Goal: Task Accomplishment & Management: Manage account settings

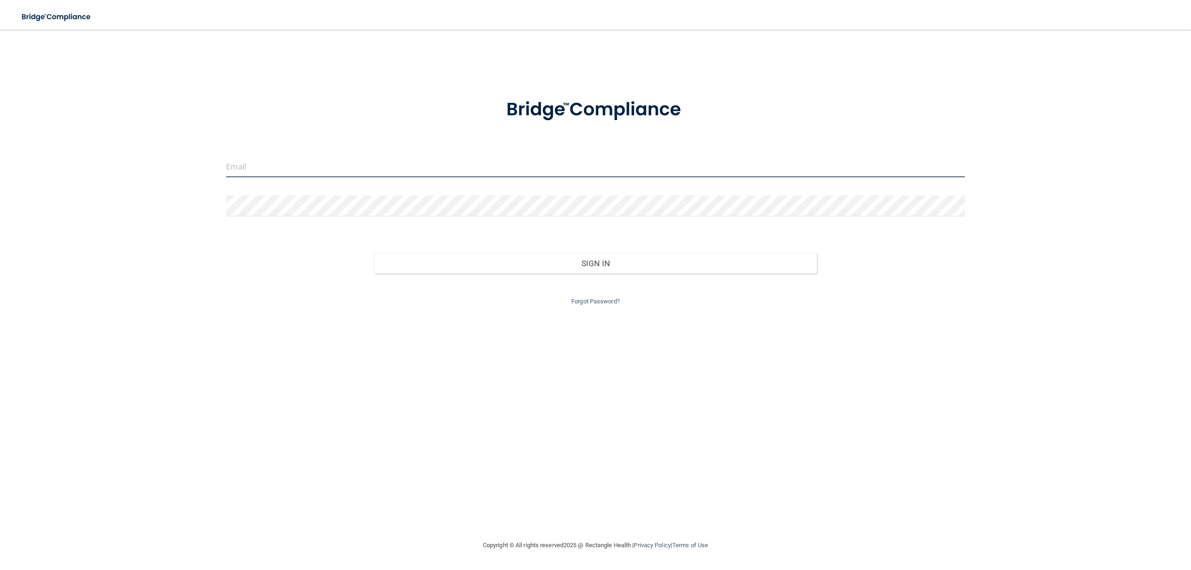
click at [352, 162] on input "email" at bounding box center [595, 166] width 738 height 21
click at [289, 164] on input "email" at bounding box center [595, 166] width 738 height 21
type input "[EMAIL_ADDRESS][DOMAIN_NAME]"
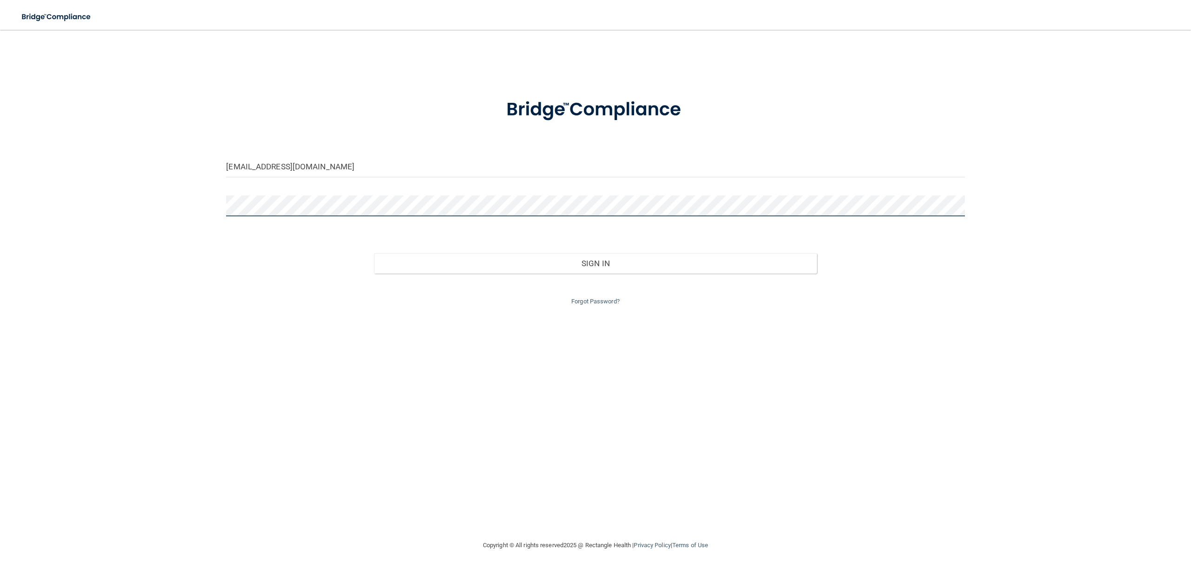
click at [374, 253] on button "Sign In" at bounding box center [595, 263] width 443 height 20
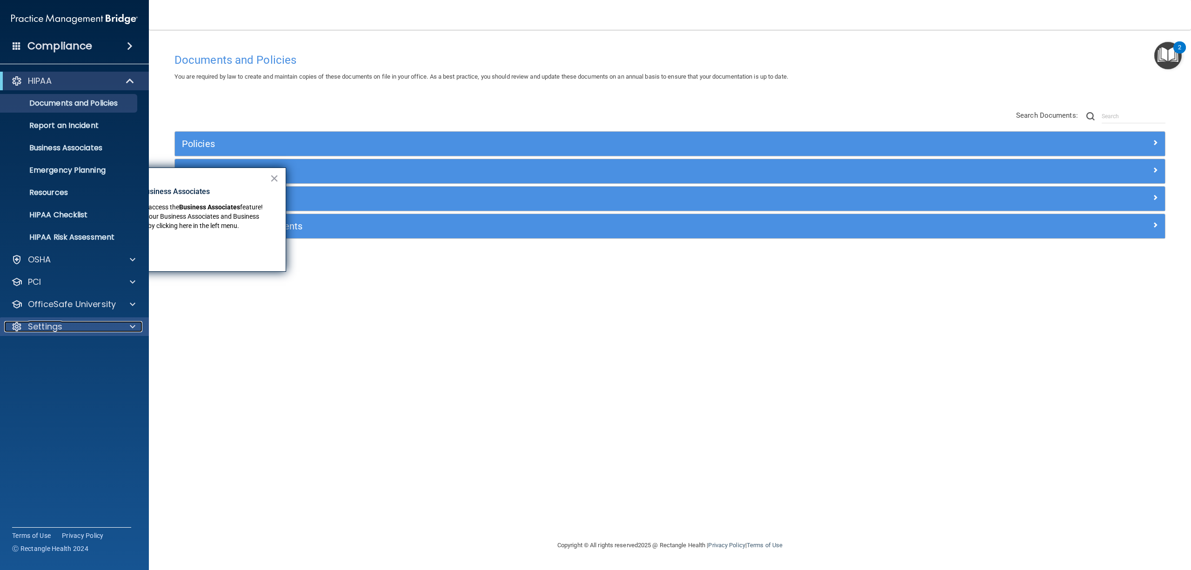
click at [54, 322] on p "Settings" at bounding box center [45, 326] width 34 height 11
click at [53, 362] on ul "My Account My Users Services Sign Out" at bounding box center [75, 380] width 168 height 89
click at [54, 373] on p "My Users" at bounding box center [69, 371] width 127 height 9
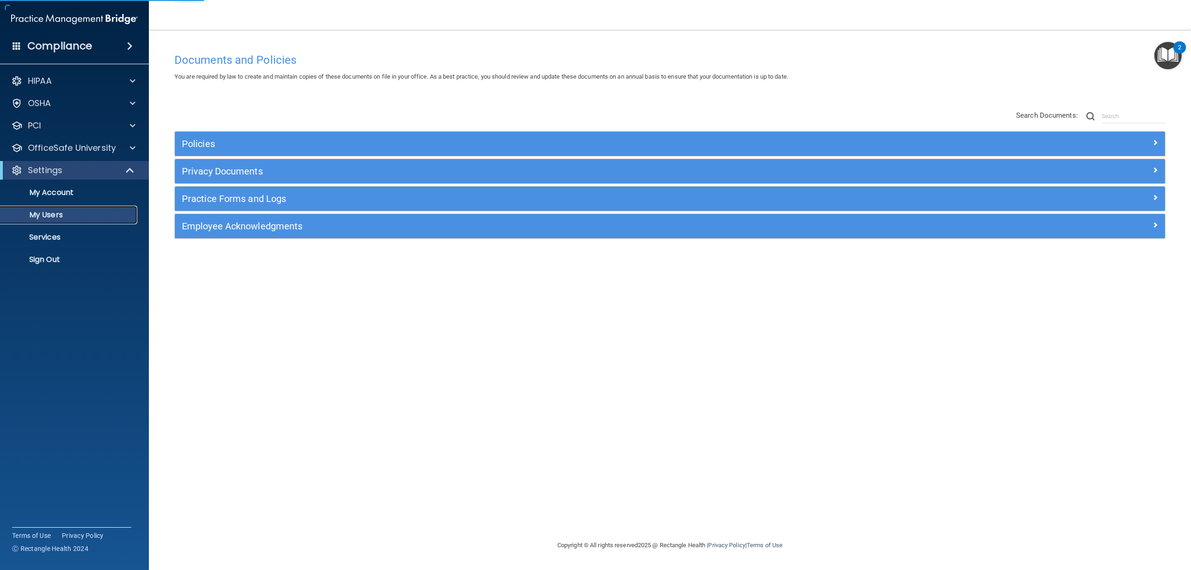
select select "20"
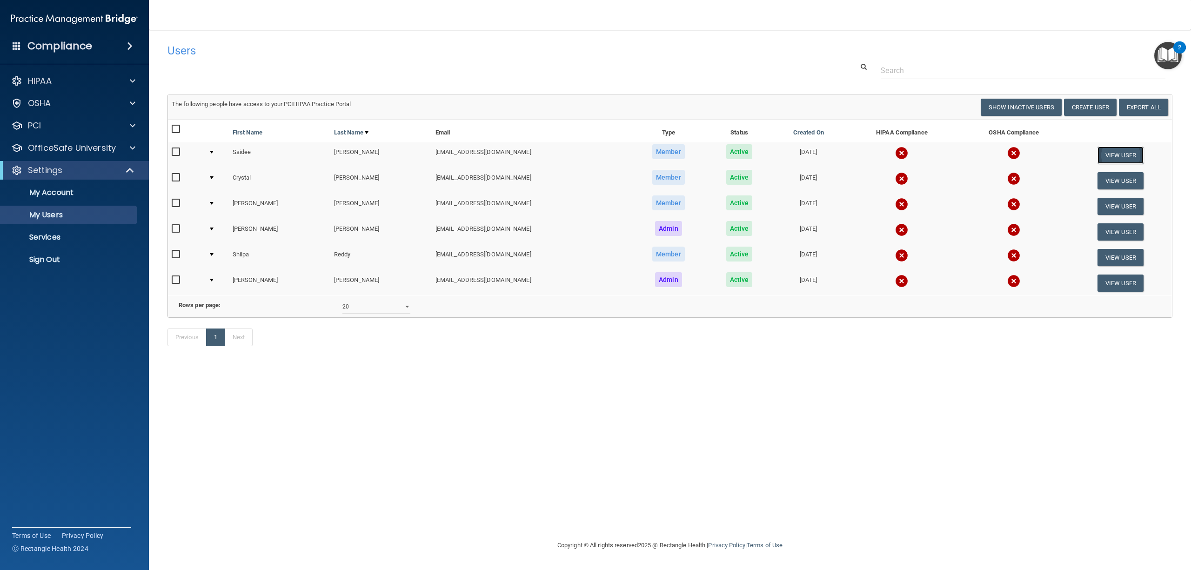
click at [1119, 155] on button "View User" at bounding box center [1121, 155] width 46 height 17
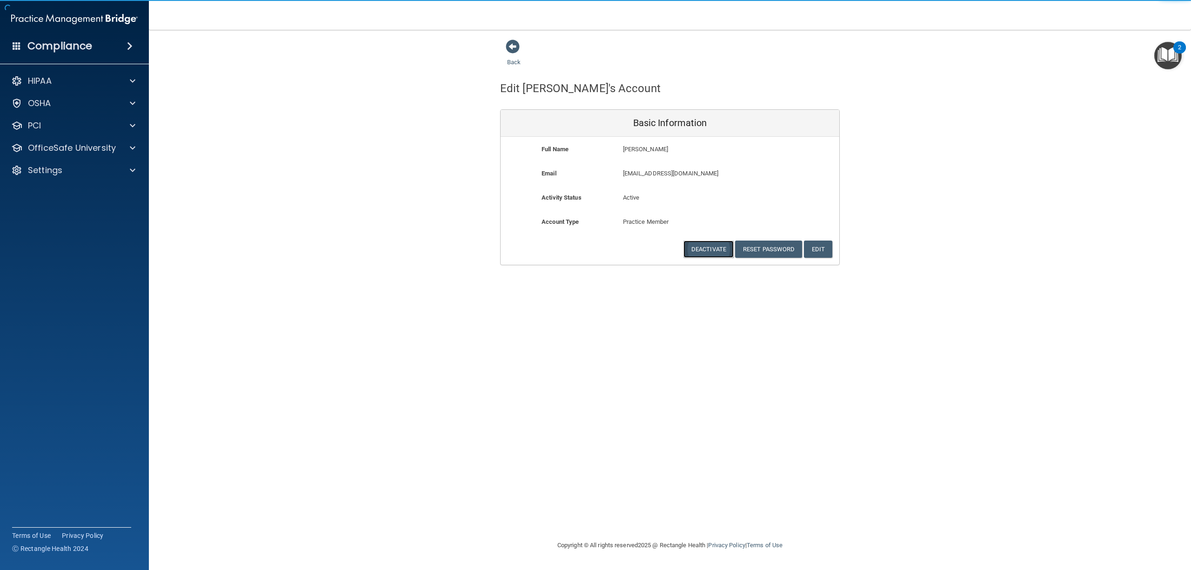
click at [711, 248] on button "Deactivate" at bounding box center [709, 249] width 50 height 17
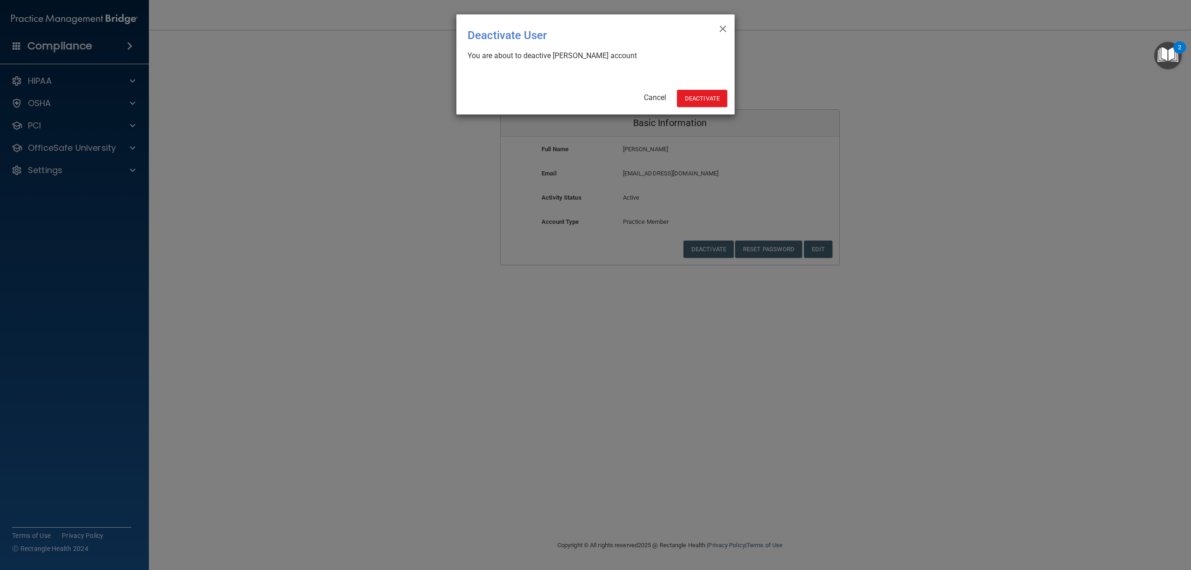
click at [704, 89] on div "× Close Deactivate User You are about to deactive Saidee Banuelos's account Can…" at bounding box center [595, 64] width 278 height 100
click at [704, 98] on button "Deactivate" at bounding box center [702, 98] width 50 height 17
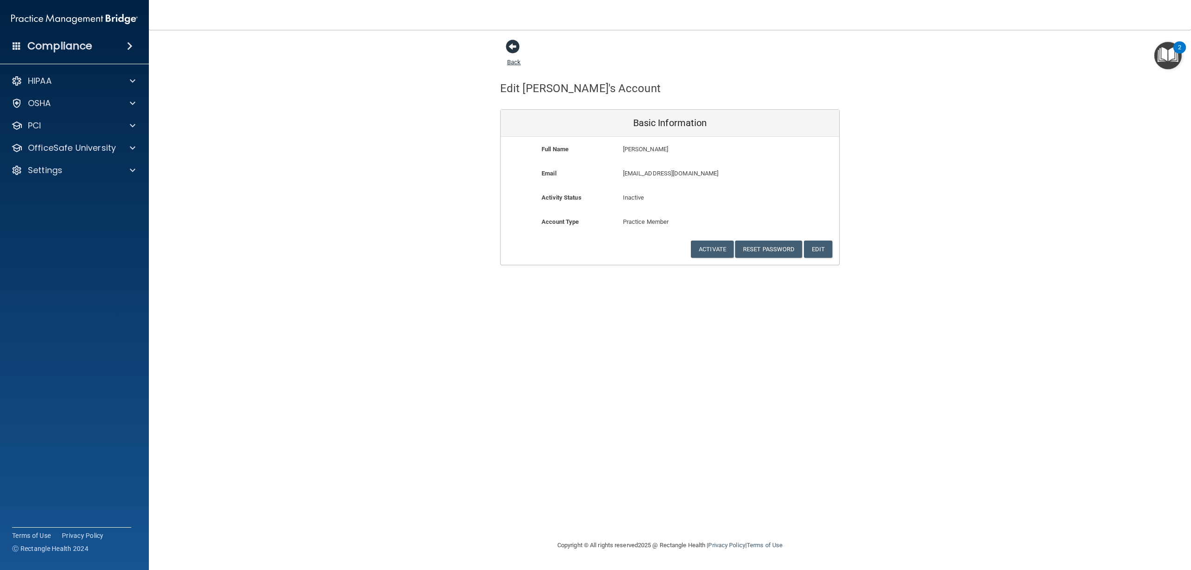
drag, startPoint x: 512, startPoint y: 58, endPoint x: 514, endPoint y: 71, distance: 13.2
click at [512, 58] on link "Back" at bounding box center [513, 56] width 13 height 18
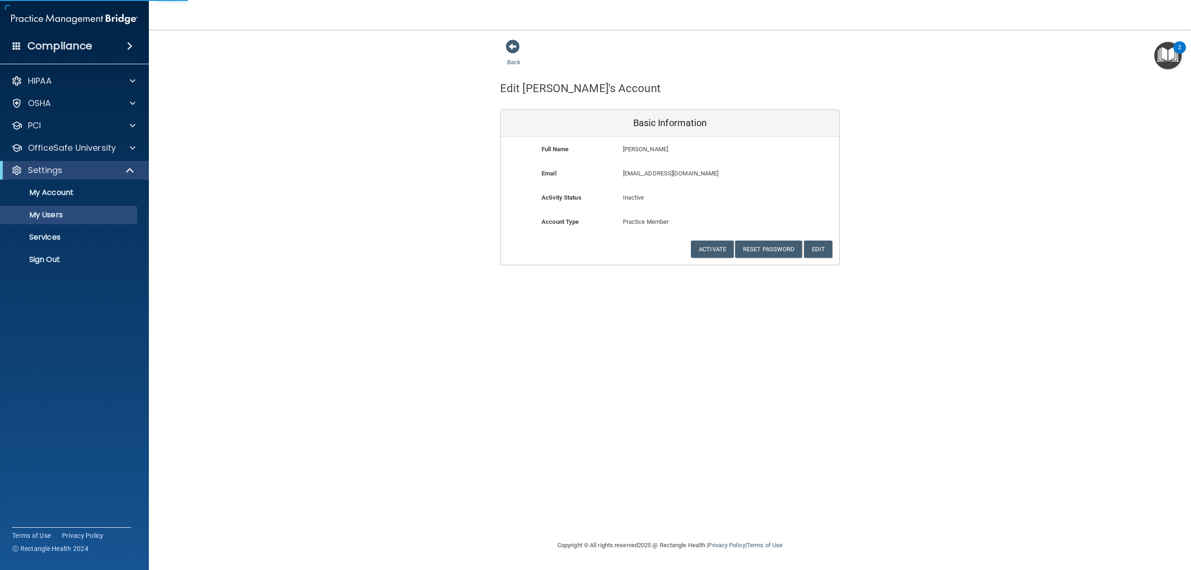
select select "20"
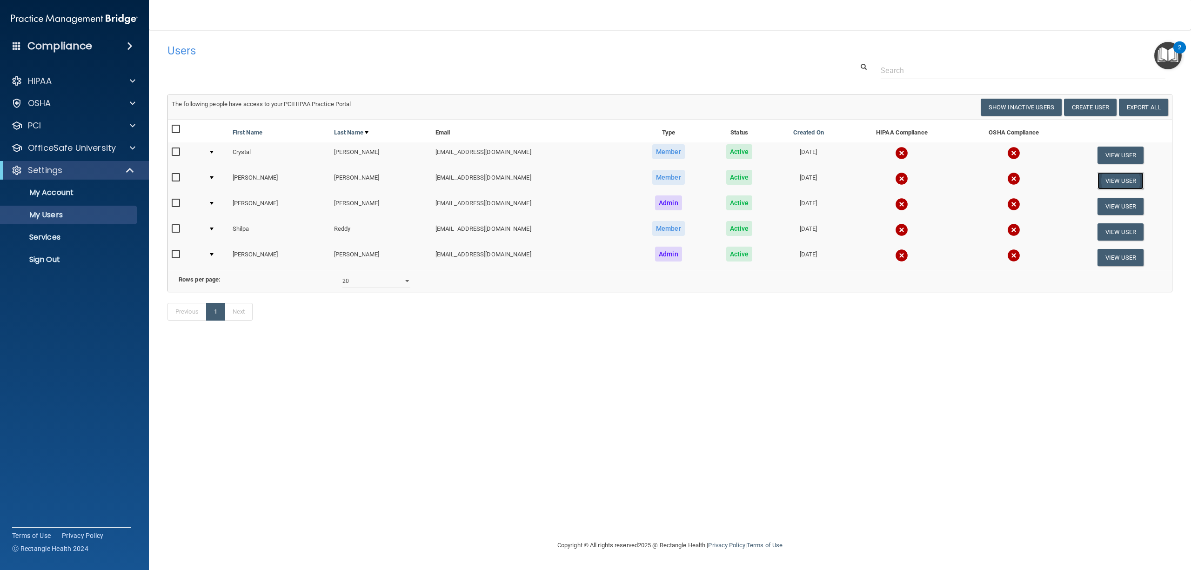
click at [1110, 179] on button "View User" at bounding box center [1121, 180] width 46 height 17
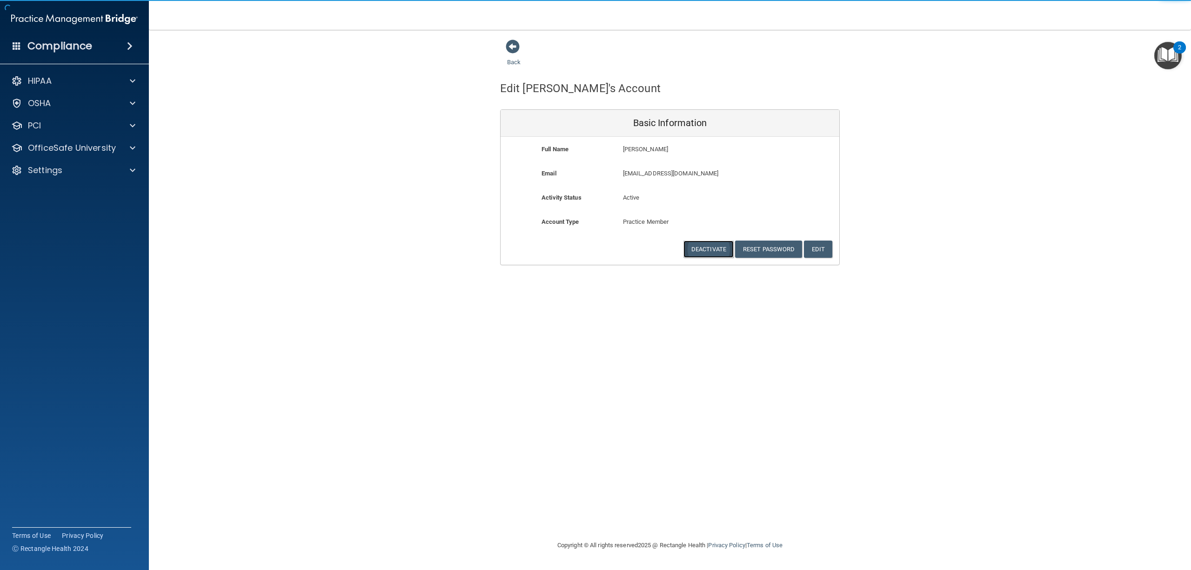
click at [717, 247] on button "Deactivate" at bounding box center [709, 249] width 50 height 17
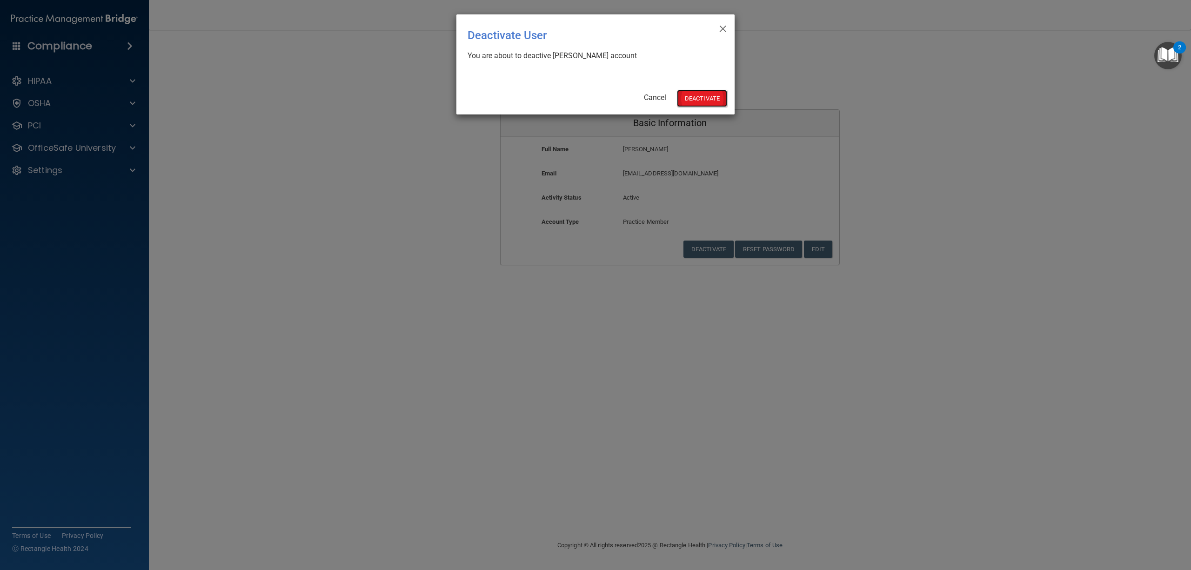
click at [693, 98] on button "Deactivate" at bounding box center [702, 98] width 50 height 17
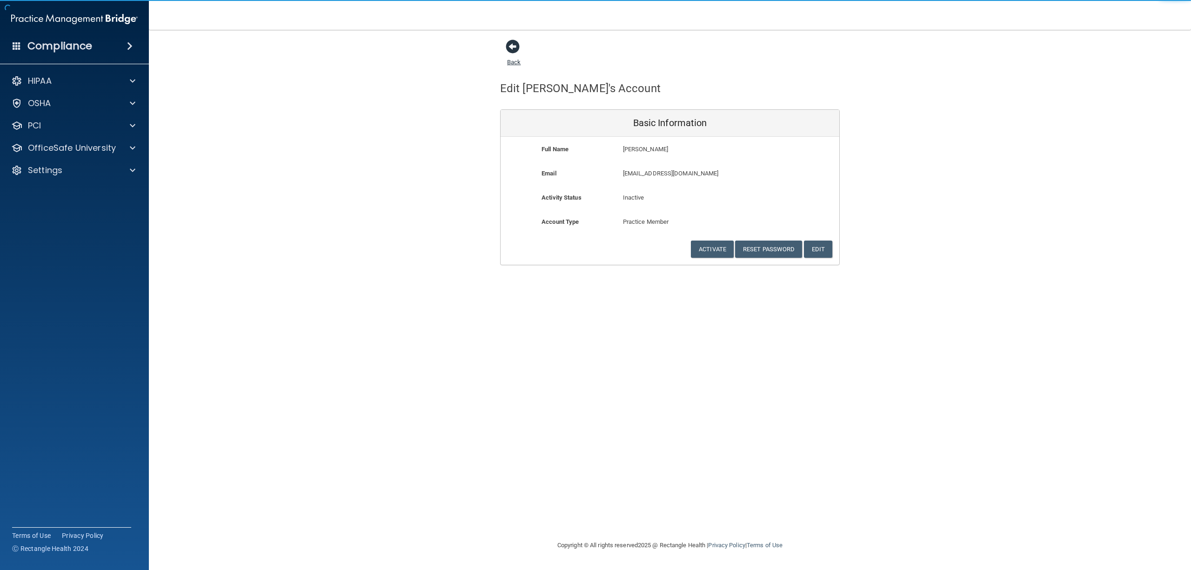
click at [512, 60] on link "Back" at bounding box center [513, 56] width 13 height 18
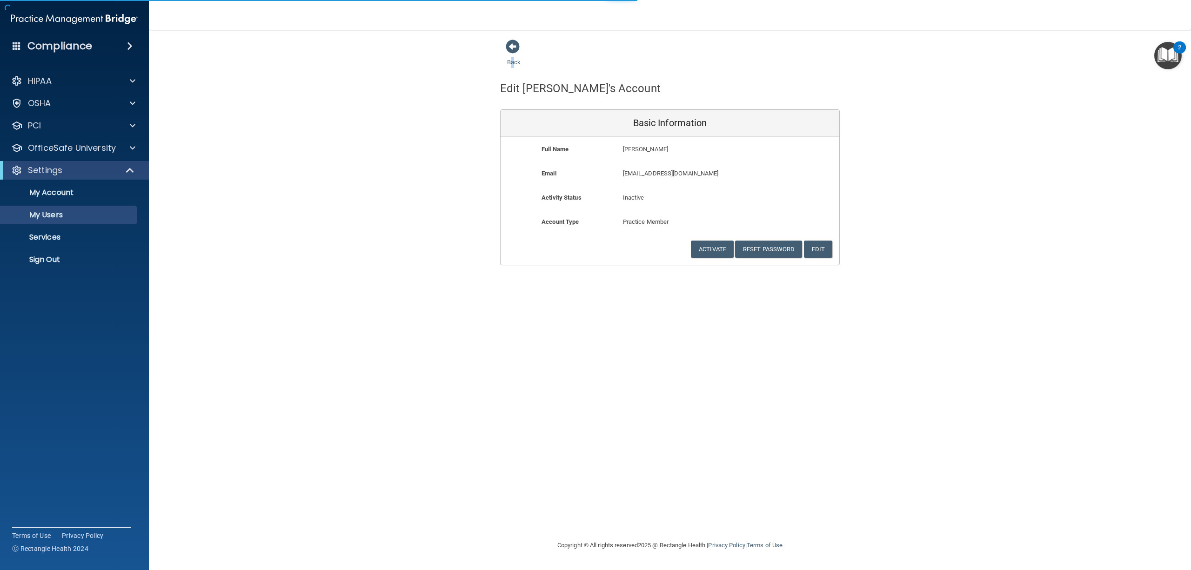
select select "20"
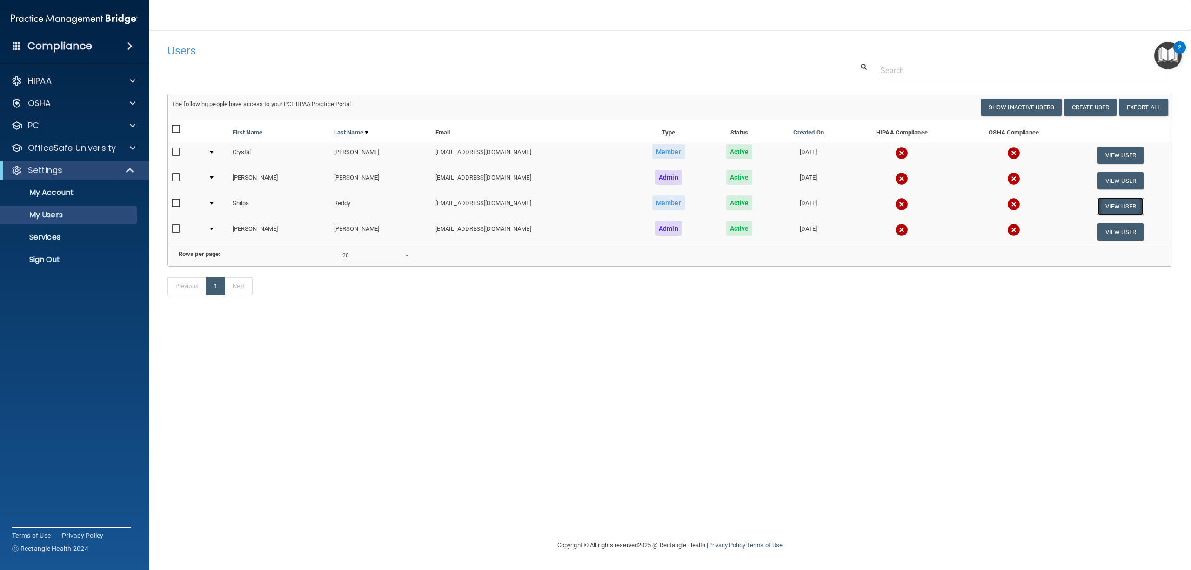
click at [1110, 209] on button "View User" at bounding box center [1121, 206] width 46 height 17
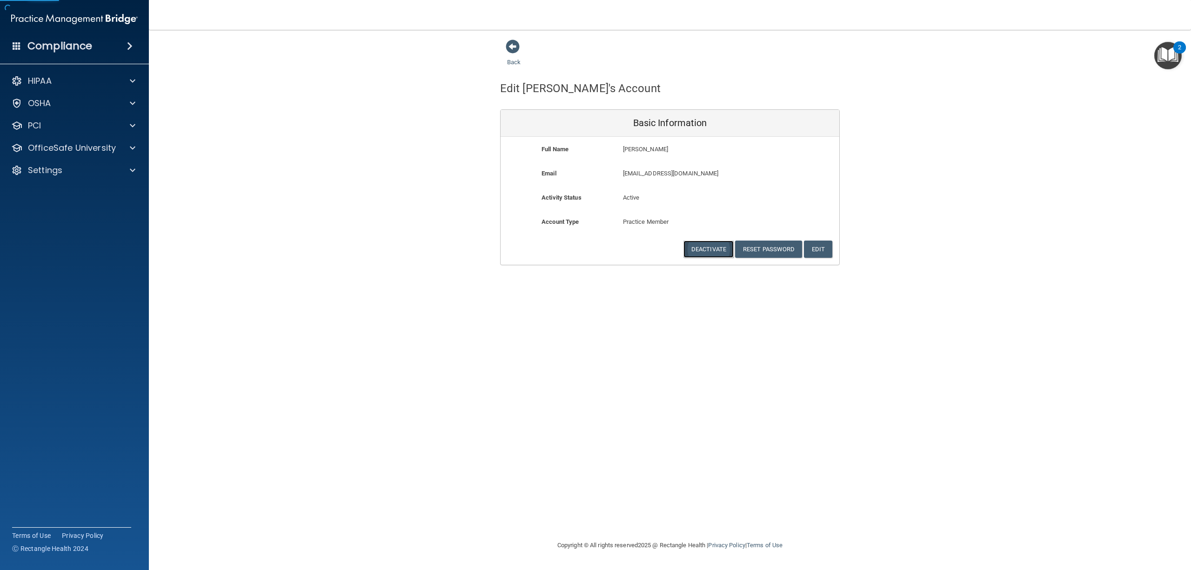
click at [713, 248] on button "Deactivate" at bounding box center [709, 249] width 50 height 17
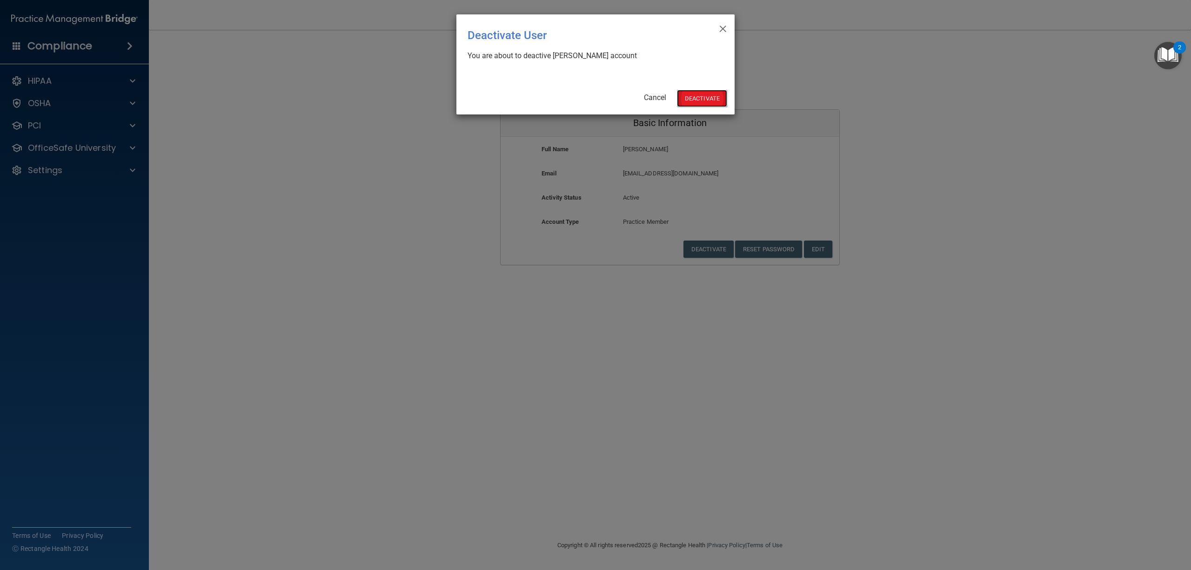
click at [690, 107] on button "Deactivate" at bounding box center [702, 98] width 50 height 17
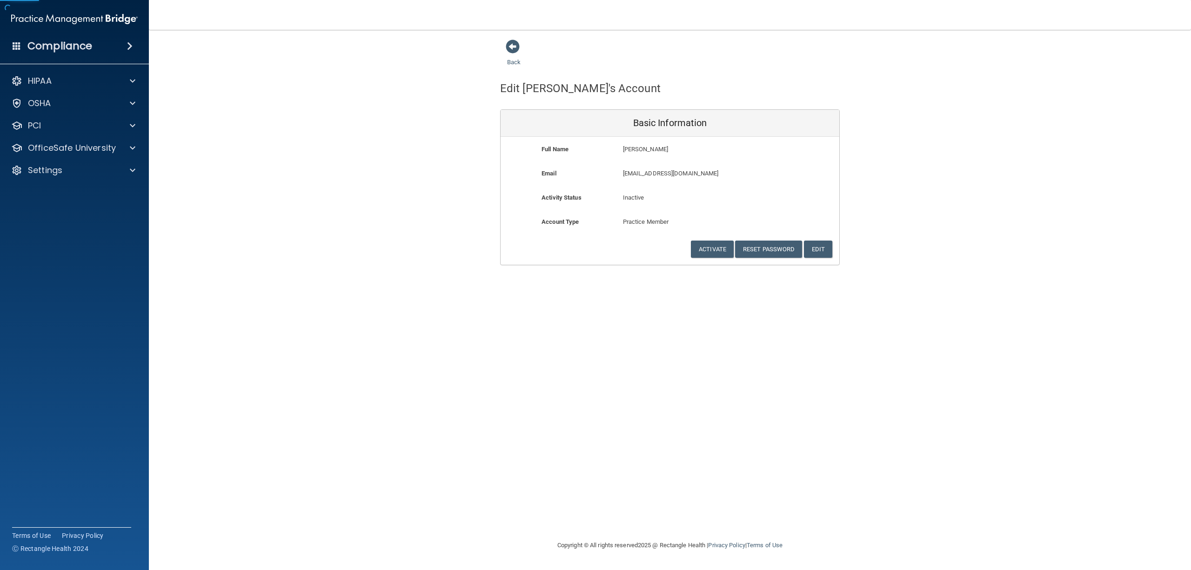
click at [505, 60] on div "Back" at bounding box center [528, 53] width 57 height 29
click at [513, 61] on link "Back" at bounding box center [513, 56] width 13 height 18
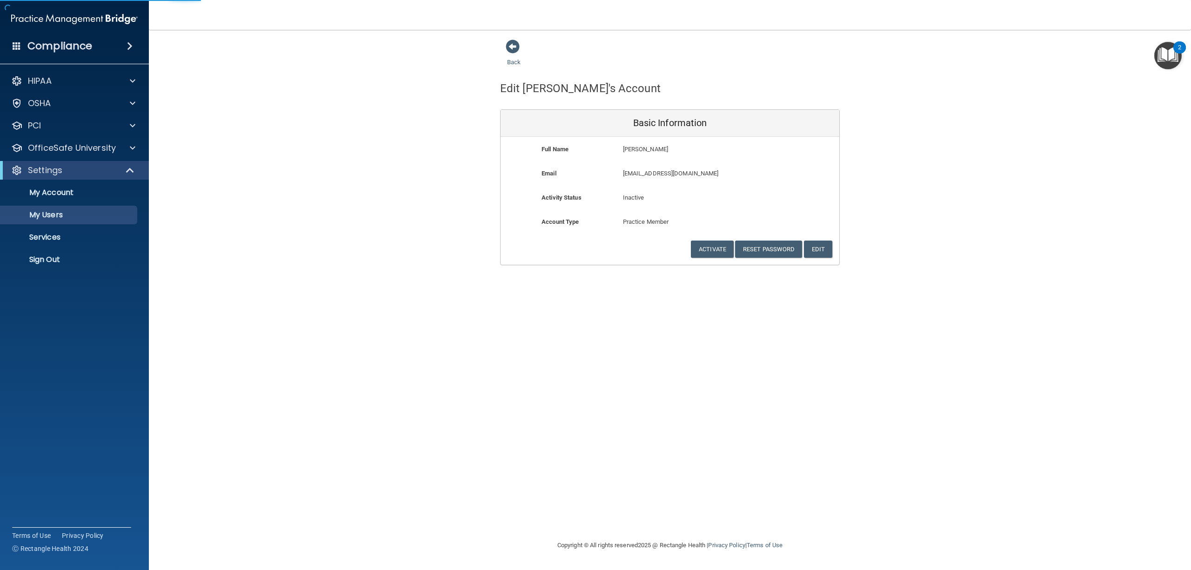
select select "20"
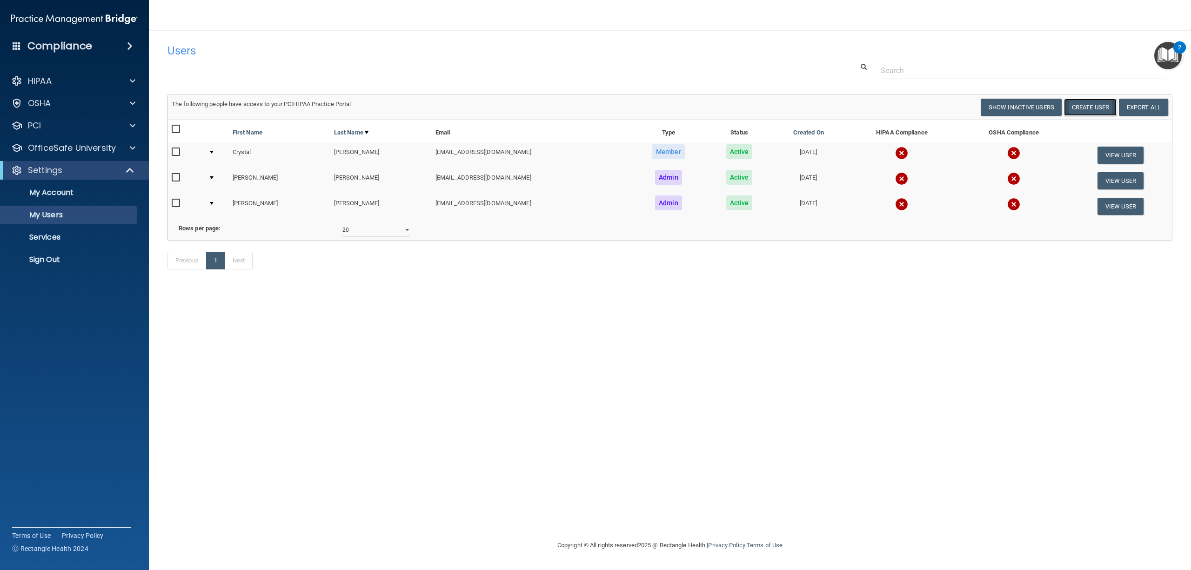
click at [1090, 107] on button "Create User" at bounding box center [1090, 107] width 53 height 17
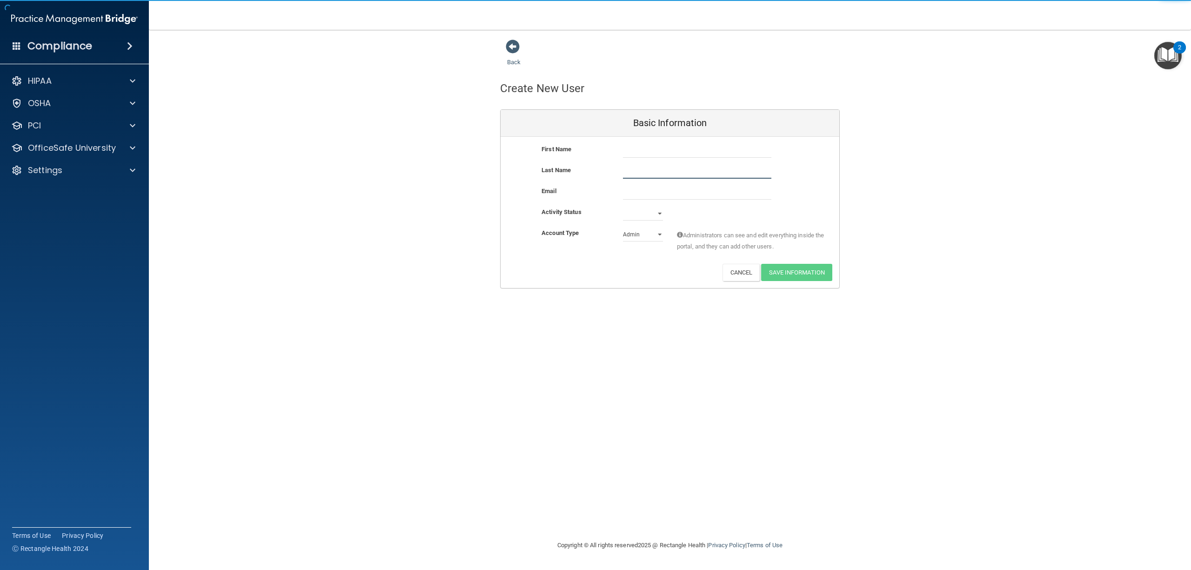
drag, startPoint x: 664, startPoint y: 164, endPoint x: 663, endPoint y: 157, distance: 7.0
click at [663, 160] on div "First Name Last Name Email Activity Status Active Inactive Account Type Practic…" at bounding box center [670, 212] width 339 height 151
click at [663, 155] on input "text" at bounding box center [697, 151] width 148 height 14
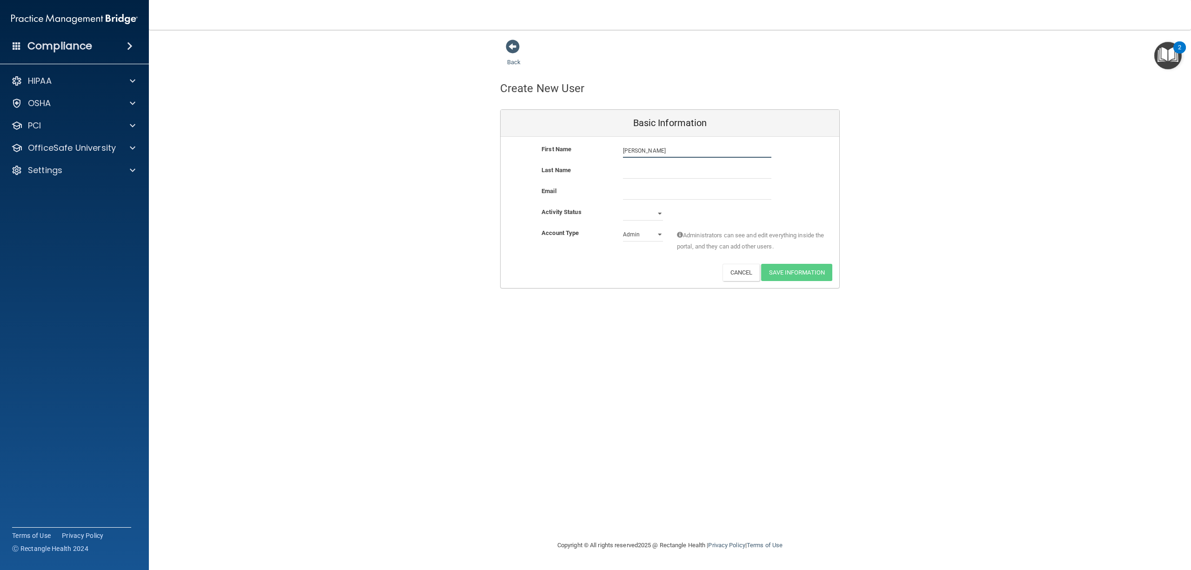
type input "Berenice"
click at [638, 177] on input "text" at bounding box center [697, 172] width 148 height 14
click at [631, 188] on input "email" at bounding box center [697, 193] width 148 height 14
click at [623, 171] on input "Zavala" at bounding box center [697, 172] width 148 height 14
type input "Gutierrez Zavala"
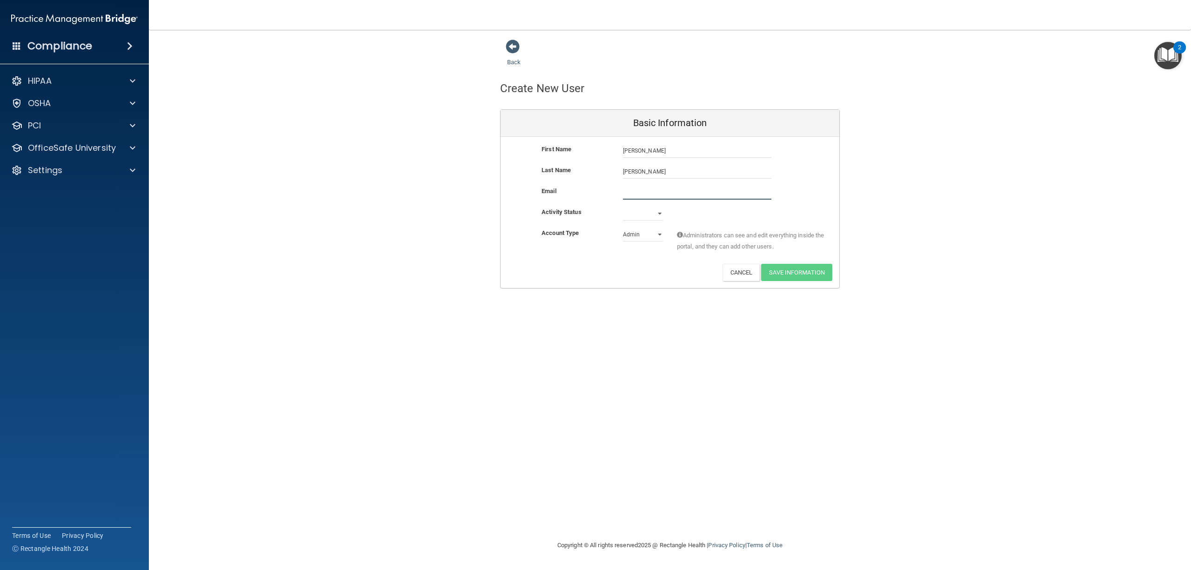
click at [642, 188] on input "email" at bounding box center [697, 193] width 148 height 14
click at [677, 194] on input "bgutierrez@accu" at bounding box center [697, 193] width 148 height 14
type input "bgutierrez@accu-dental.com"
click at [659, 211] on select "Active Inactive" at bounding box center [643, 215] width 40 height 14
select select "active"
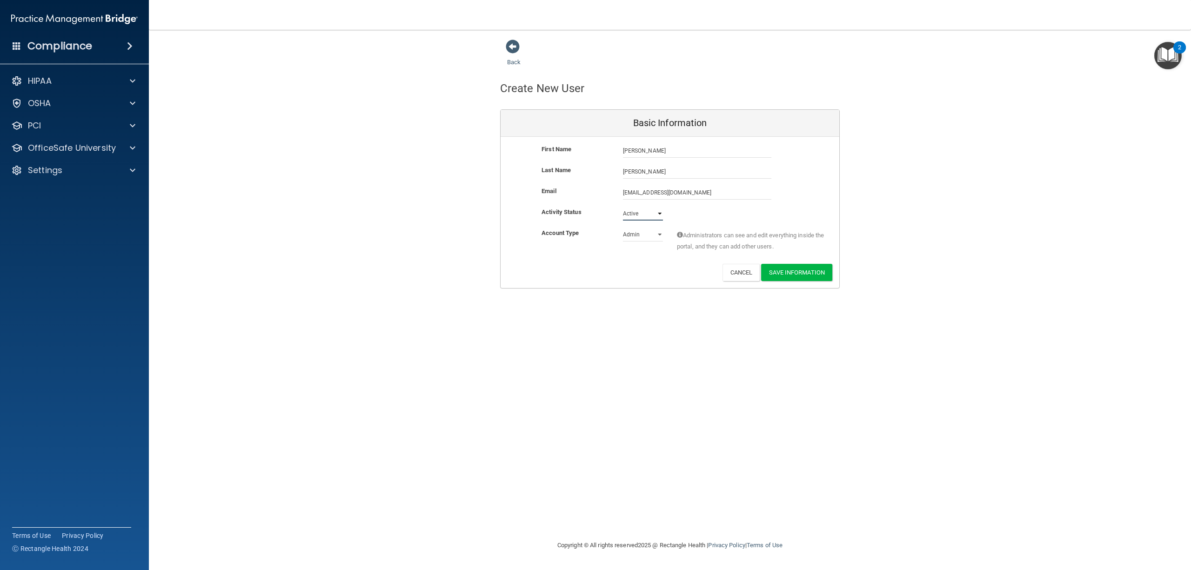
click at [623, 207] on select "Active Inactive" at bounding box center [643, 214] width 40 height 14
click at [650, 235] on select "Admin Member" at bounding box center [643, 235] width 40 height 14
select select "practice_member"
click at [623, 228] on select "Admin Member" at bounding box center [643, 235] width 40 height 14
click at [795, 273] on button "Save Information" at bounding box center [796, 272] width 71 height 17
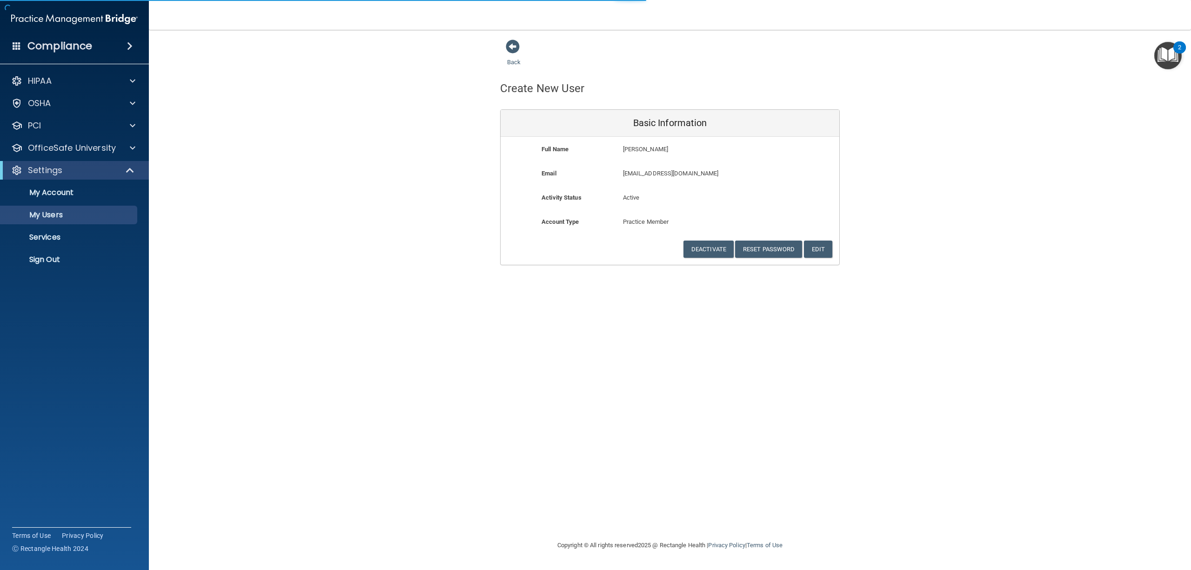
select select "20"
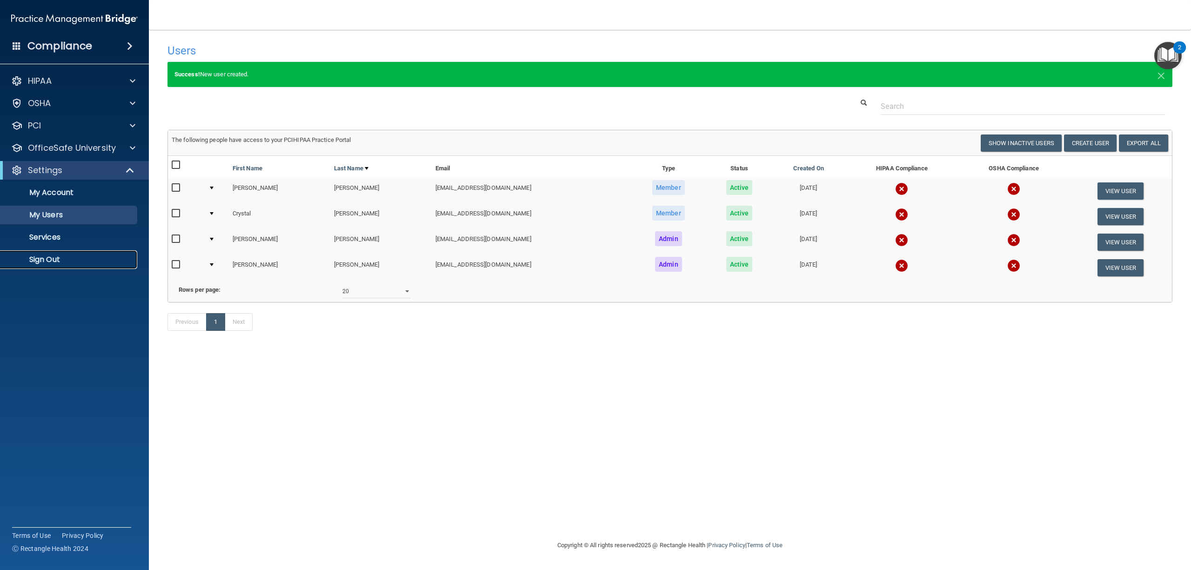
click at [48, 257] on p "Sign Out" at bounding box center [69, 259] width 127 height 9
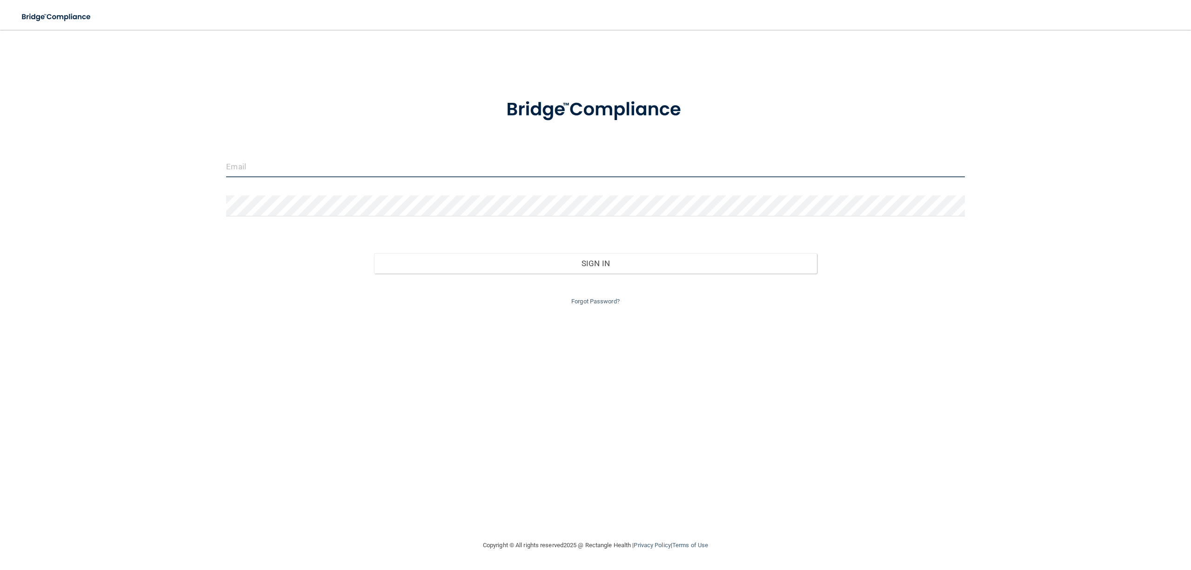
click at [324, 157] on input "email" at bounding box center [595, 166] width 738 height 21
type input "[EMAIL_ADDRESS][DOMAIN_NAME]"
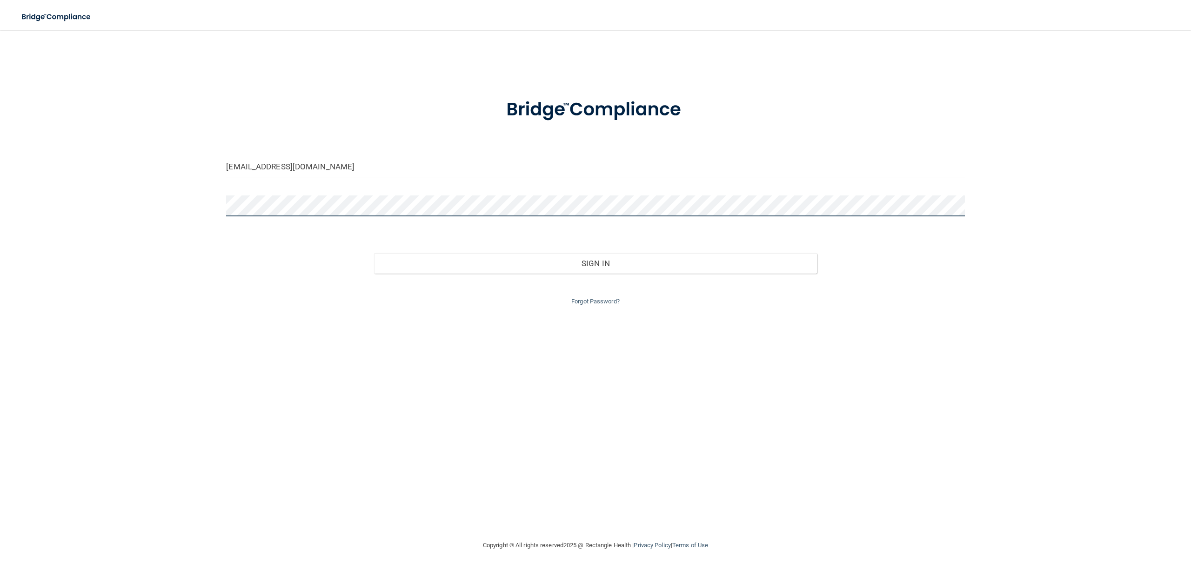
click at [374, 253] on button "Sign In" at bounding box center [595, 263] width 443 height 20
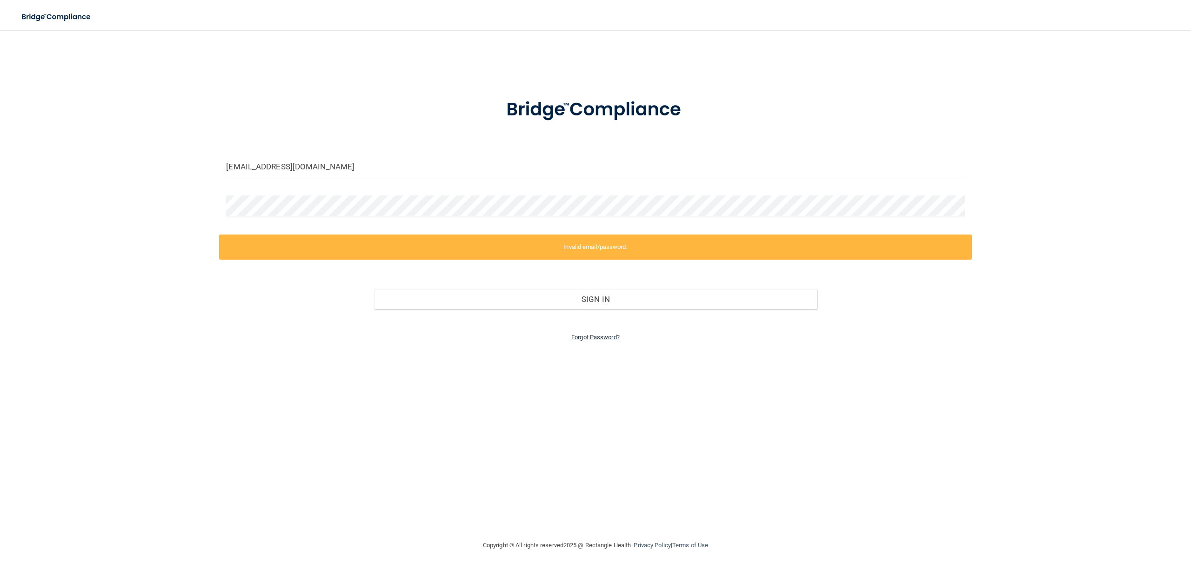
click at [600, 337] on link "Forgot Password?" at bounding box center [595, 337] width 48 height 7
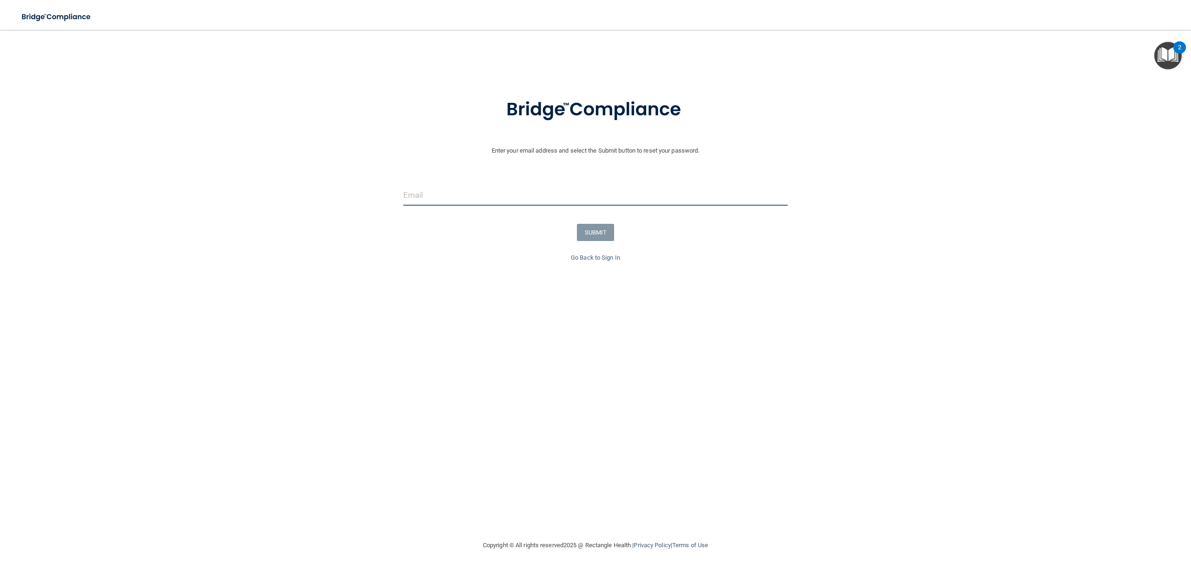
click at [484, 205] on input "email" at bounding box center [595, 195] width 385 height 21
type input "[EMAIL_ADDRESS][DOMAIN_NAME]"
click at [589, 232] on button "SUBMIT" at bounding box center [596, 232] width 38 height 17
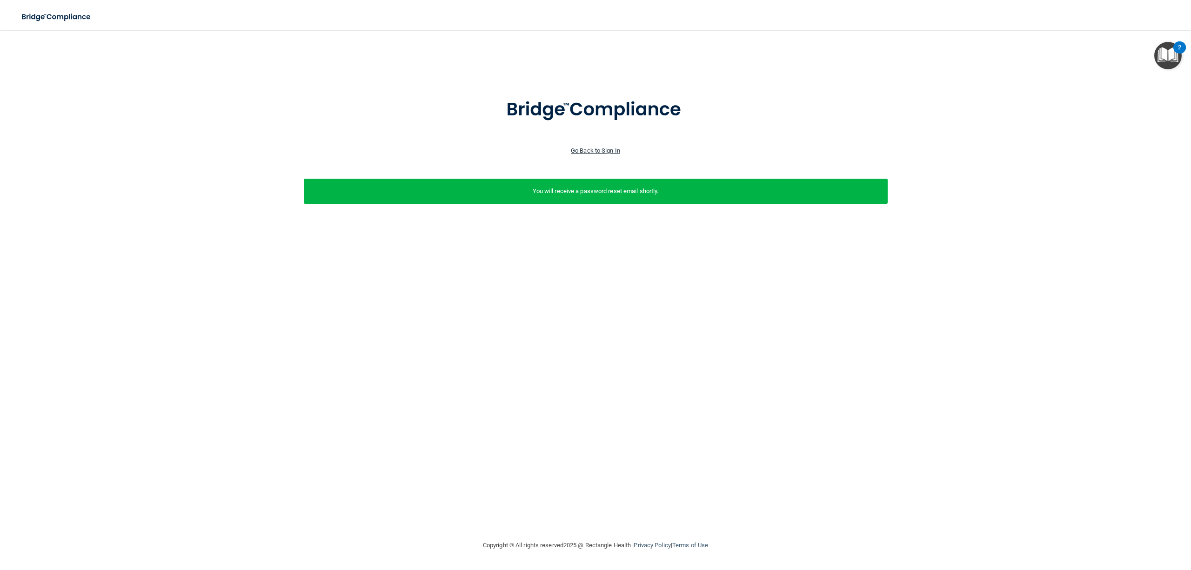
click at [587, 152] on link "Go Back to Sign In" at bounding box center [595, 150] width 49 height 7
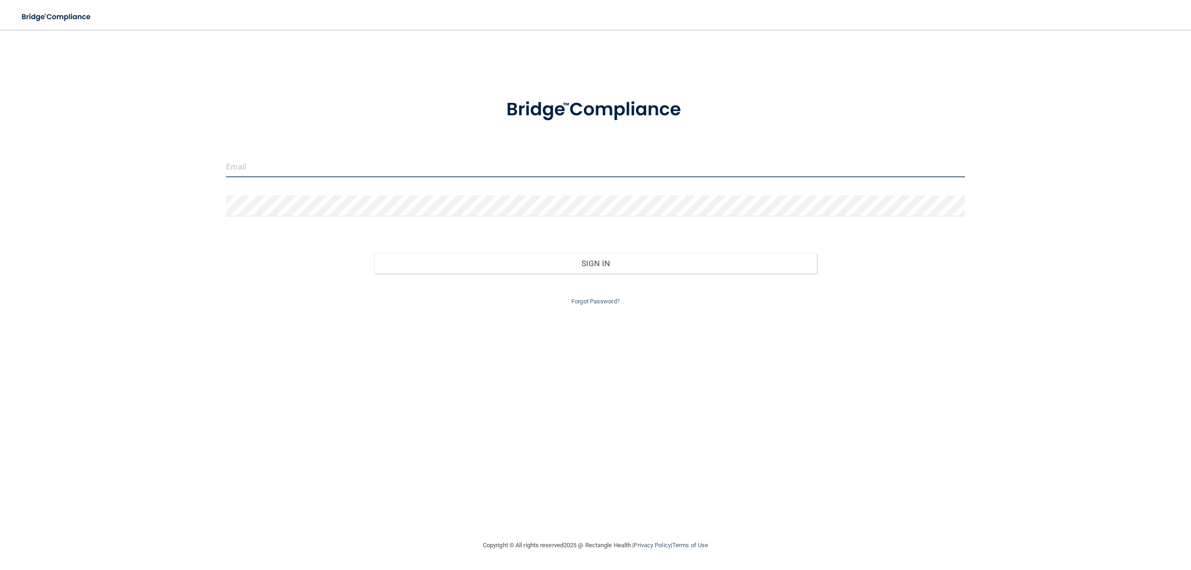
click at [349, 162] on input "email" at bounding box center [595, 166] width 738 height 21
click at [275, 166] on input "email" at bounding box center [595, 166] width 738 height 21
type input "mtamayo@accu-dental6.com"
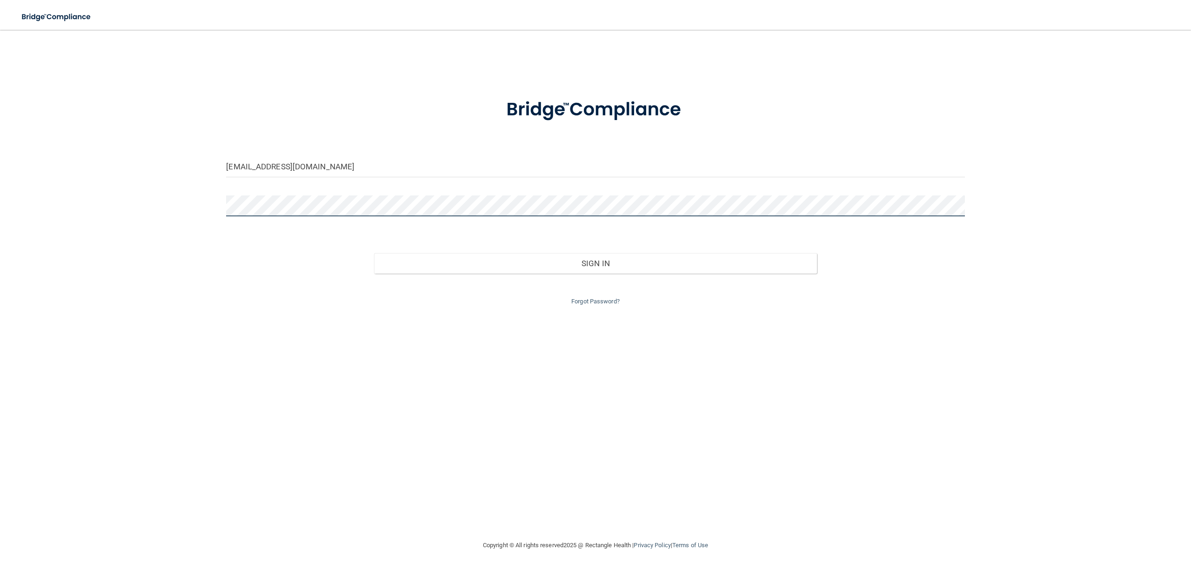
click at [374, 253] on button "Sign In" at bounding box center [595, 263] width 443 height 20
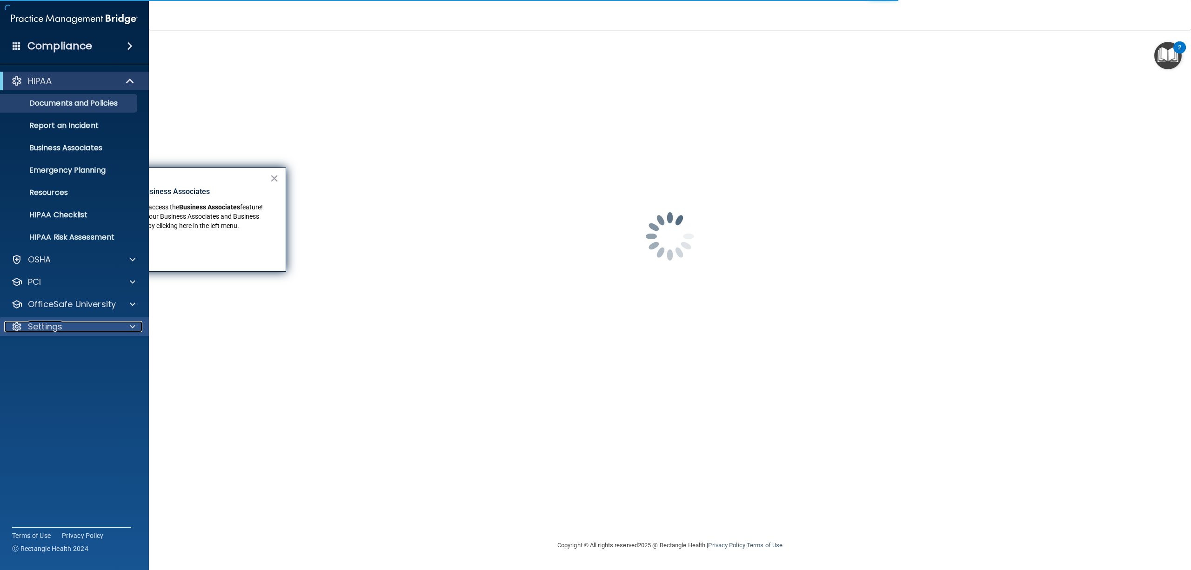
click at [56, 326] on p "Settings" at bounding box center [45, 326] width 34 height 11
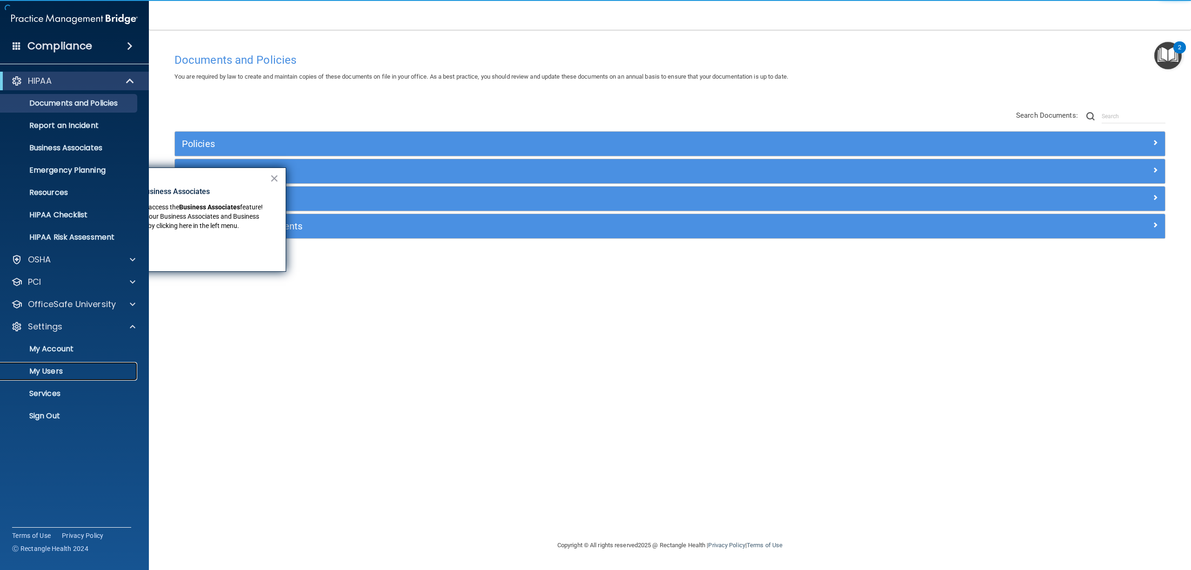
click at [56, 372] on p "My Users" at bounding box center [69, 371] width 127 height 9
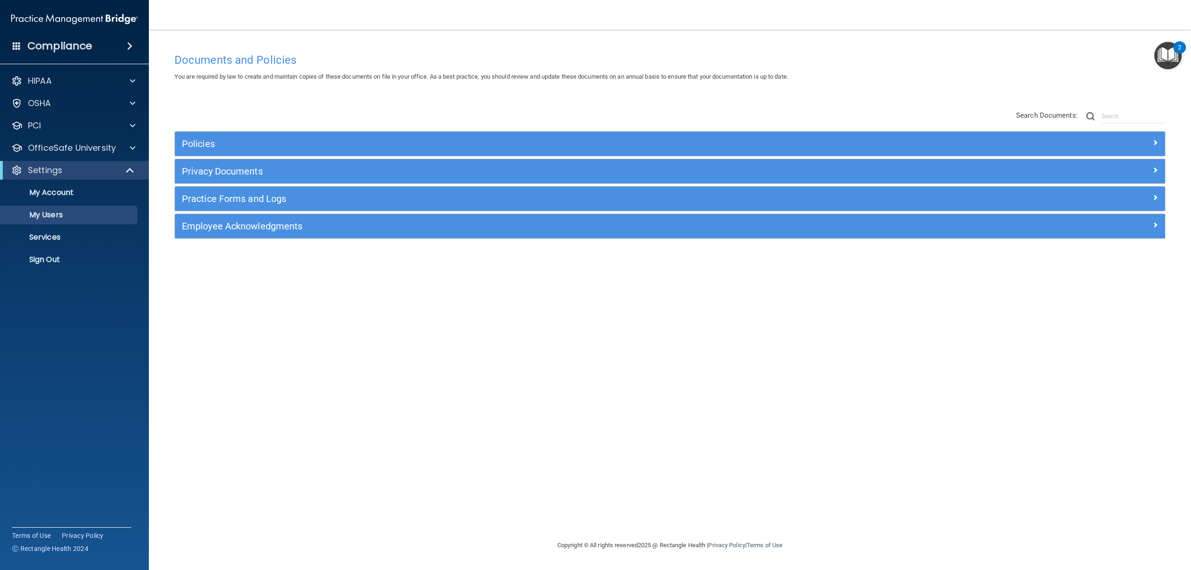
select select "20"
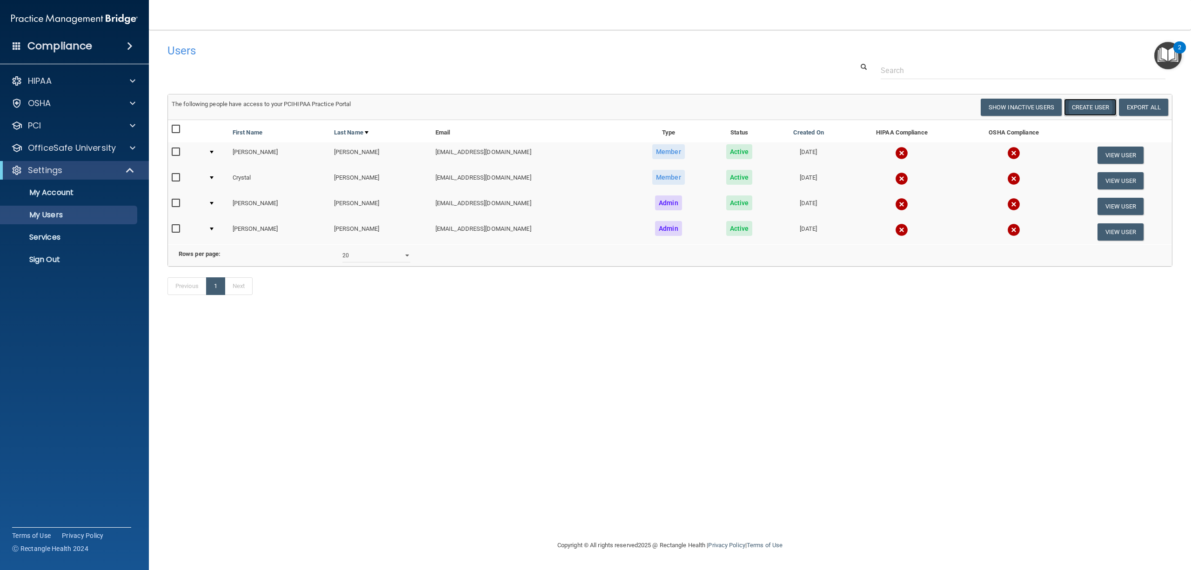
click at [1085, 107] on button "Create User" at bounding box center [1090, 107] width 53 height 17
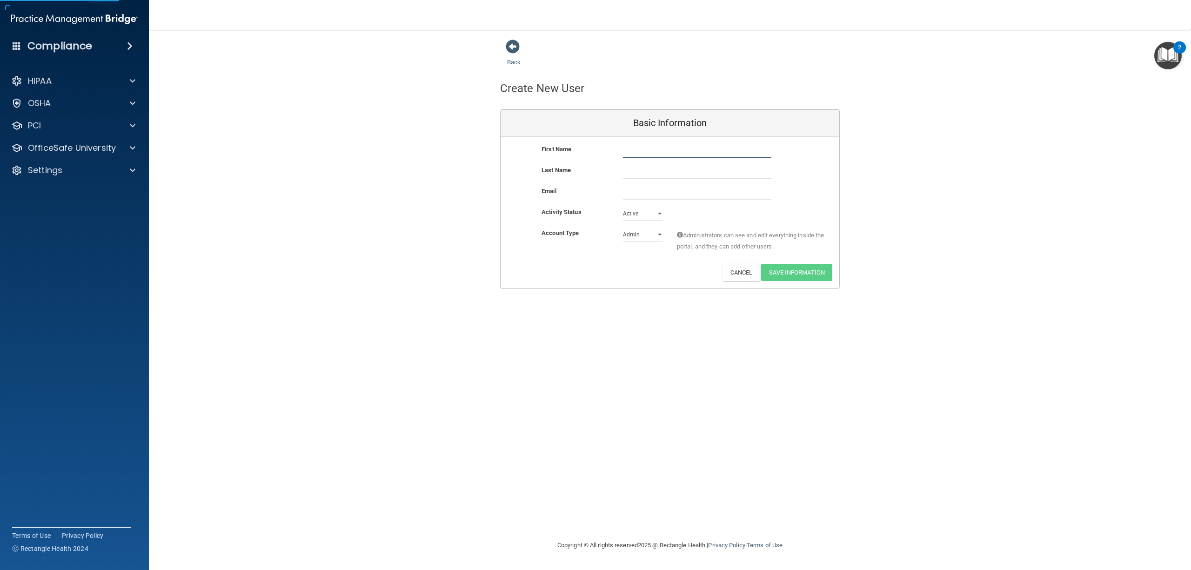
click at [630, 153] on input "text" at bounding box center [697, 151] width 148 height 14
type input "Araceli"
click at [636, 168] on input "text" at bounding box center [697, 172] width 148 height 14
type input "Perez"
click at [637, 189] on input "email" at bounding box center [697, 193] width 148 height 14
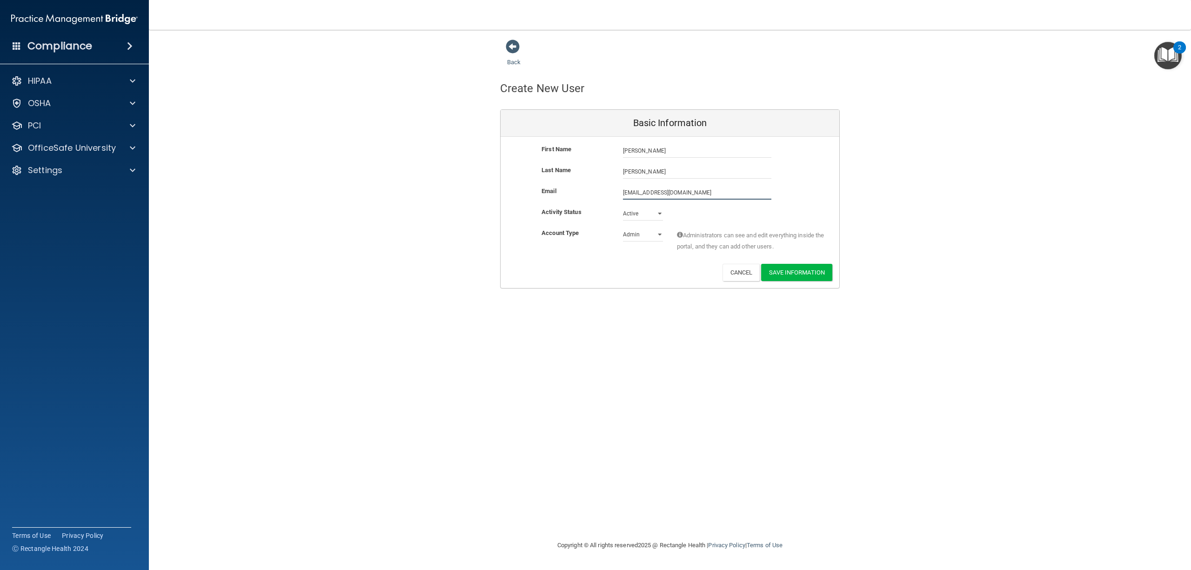
type input "aperez@accu-dental.com"
click at [640, 231] on select "Admin Member" at bounding box center [643, 235] width 40 height 14
select select "practice_member"
click at [623, 246] on select "Admin Member" at bounding box center [643, 253] width 40 height 14
click at [517, 62] on link "Back" at bounding box center [513, 56] width 13 height 18
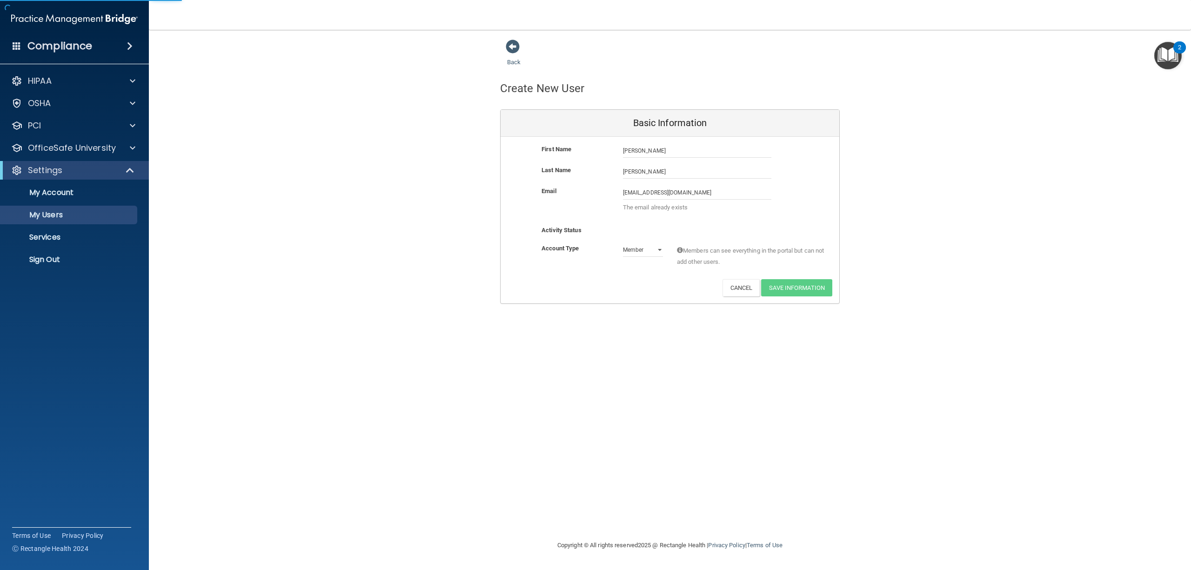
select select "20"
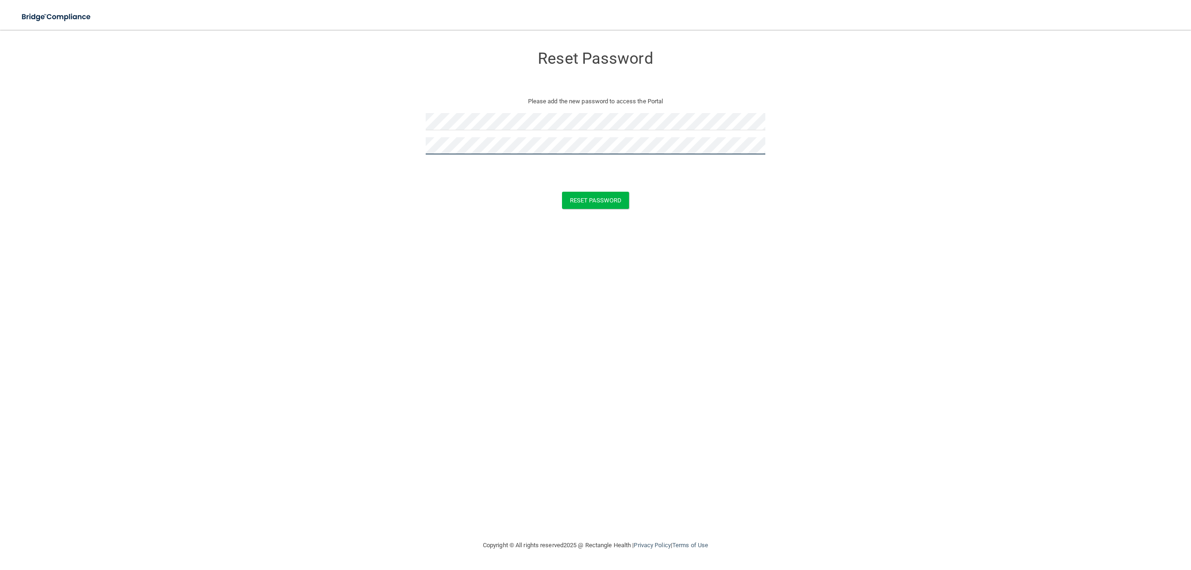
click at [562, 192] on button "Reset Password" at bounding box center [595, 200] width 67 height 17
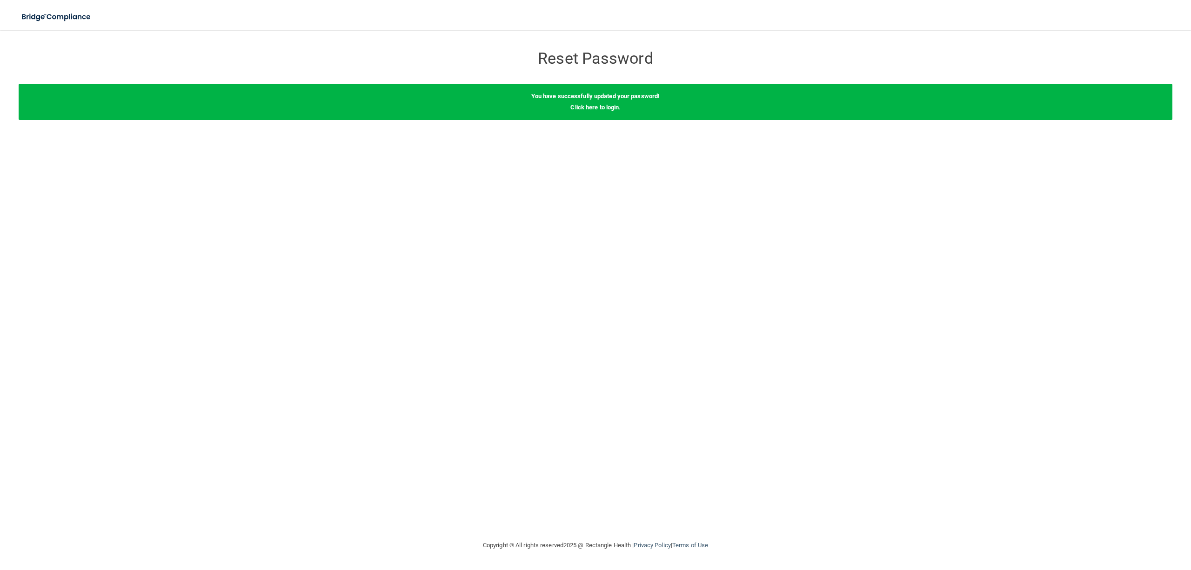
click at [592, 103] on div "You have successfully updated your password! Click here to login ." at bounding box center [596, 102] width 1154 height 36
click at [594, 105] on link "Click here to login" at bounding box center [594, 107] width 48 height 7
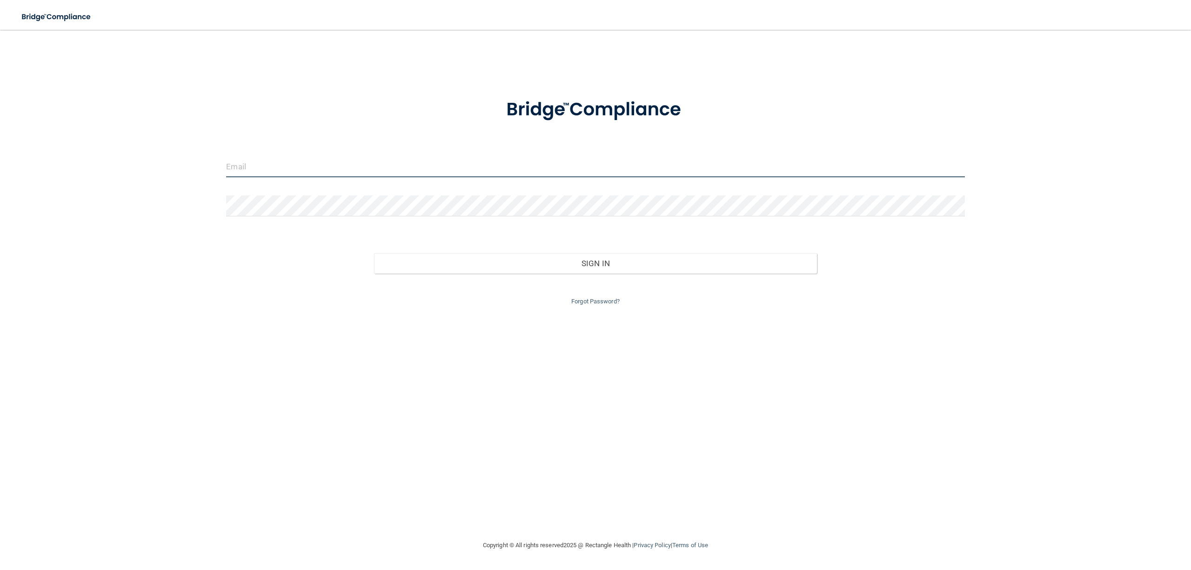
click at [347, 160] on input "email" at bounding box center [595, 166] width 738 height 21
type input "[EMAIL_ADDRESS][DOMAIN_NAME]"
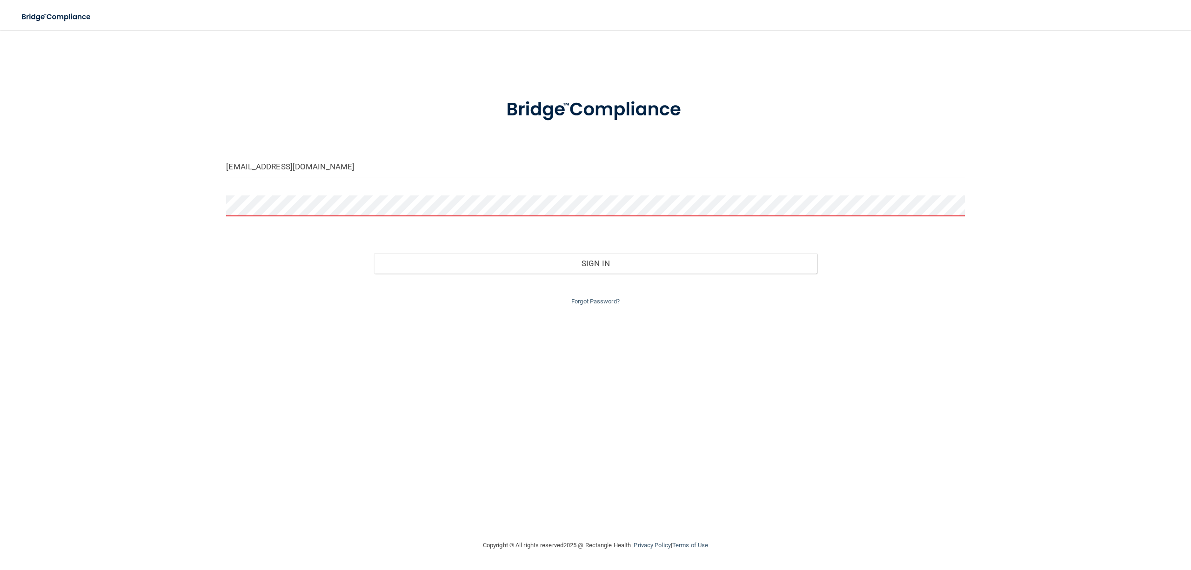
click at [354, 122] on div at bounding box center [595, 110] width 752 height 48
click at [374, 253] on button "Sign In" at bounding box center [595, 263] width 443 height 20
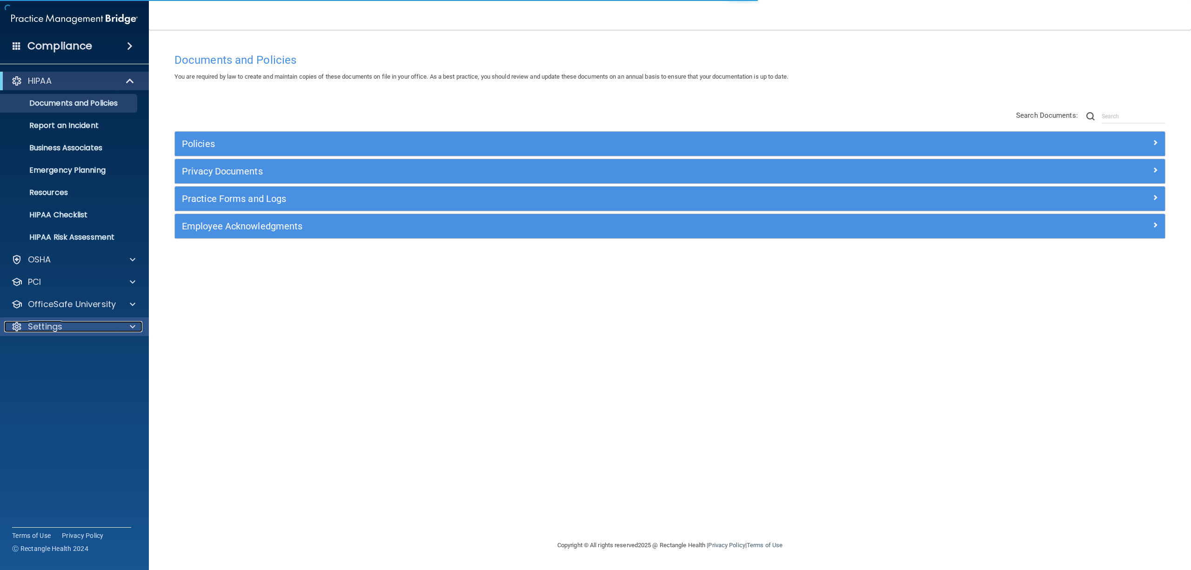
click at [65, 328] on div "Settings" at bounding box center [61, 326] width 115 height 11
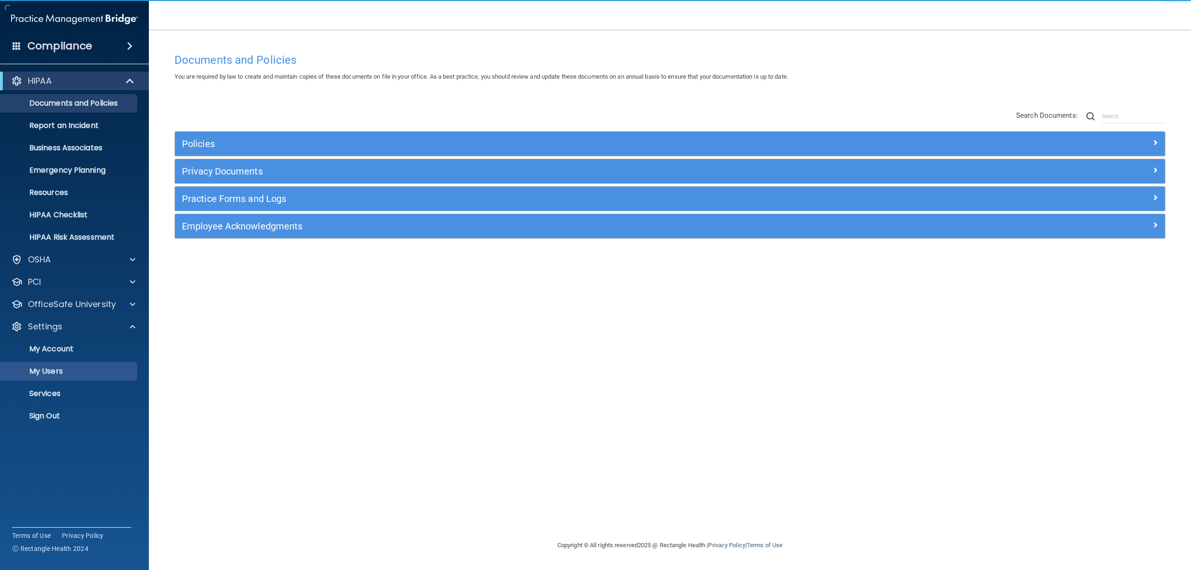
click at [52, 367] on p "My Users" at bounding box center [69, 371] width 127 height 9
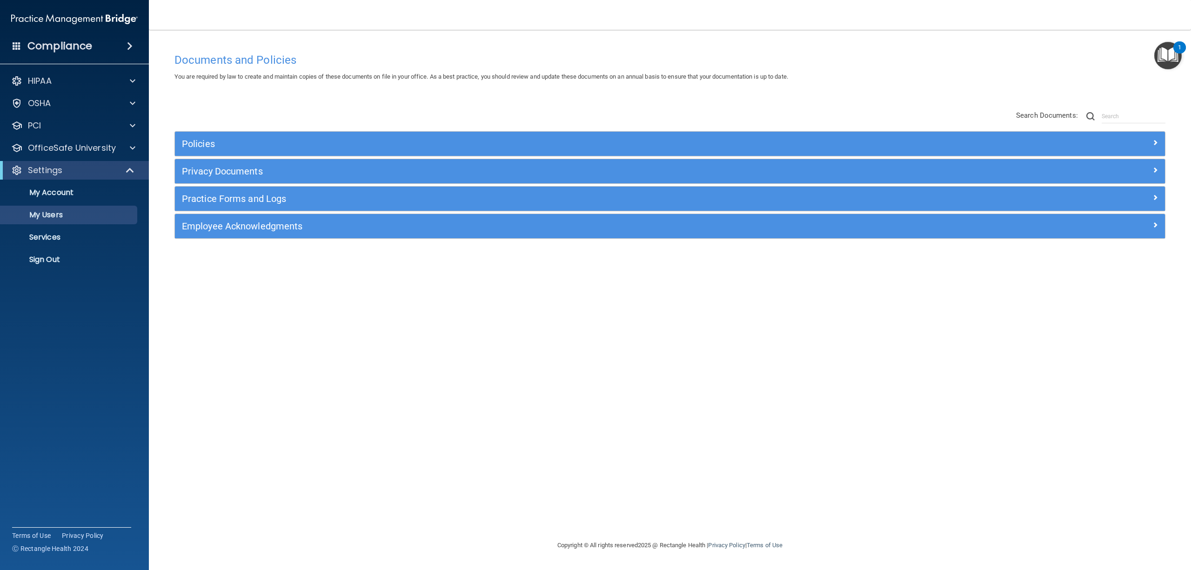
select select "20"
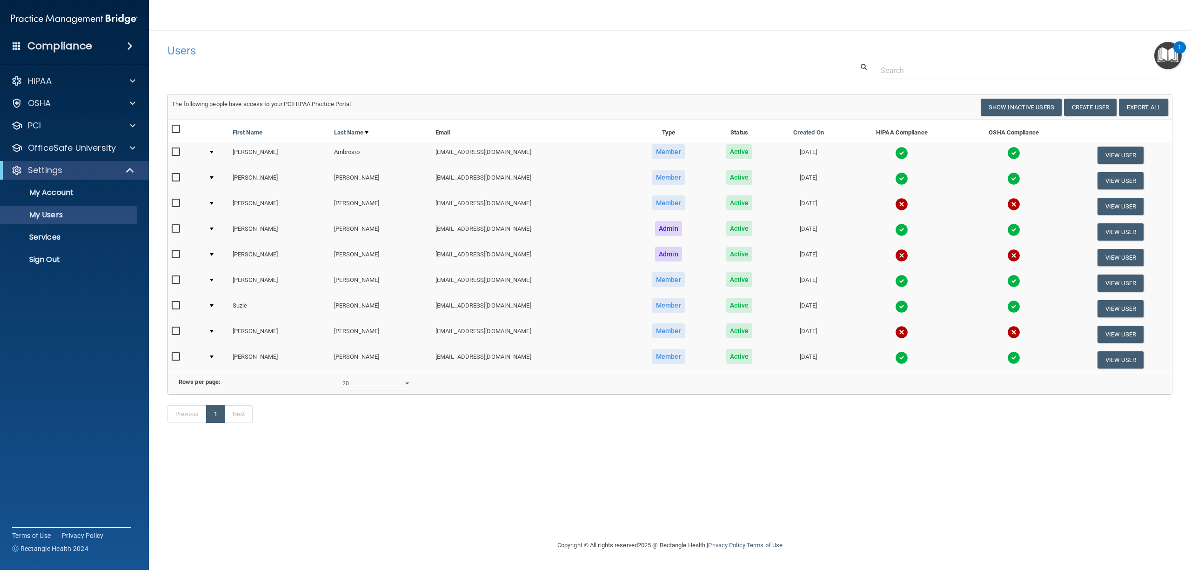
click at [174, 302] on input "checkbox" at bounding box center [177, 305] width 11 height 7
checkbox input "true"
